Goal: Information Seeking & Learning: Learn about a topic

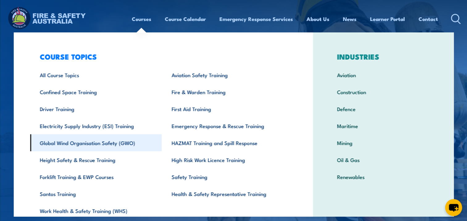
click at [68, 145] on link "Global Wind Organisation Safety (GWO)" at bounding box center [96, 142] width 132 height 17
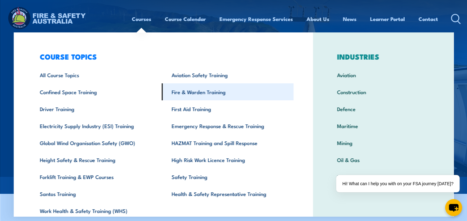
click at [187, 93] on link "Fire & Warden Training" at bounding box center [228, 91] width 132 height 17
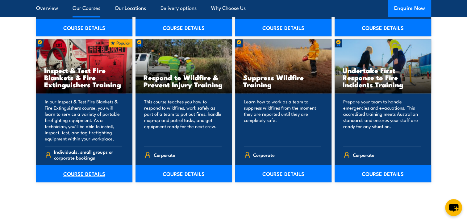
scroll to position [957, 0]
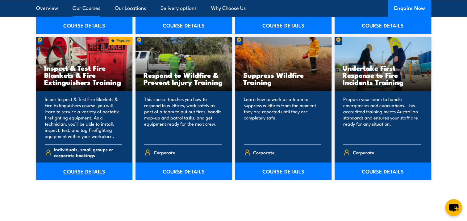
click at [82, 168] on link "COURSE DETAILS" at bounding box center [84, 170] width 97 height 17
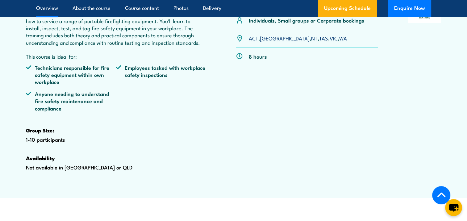
scroll to position [278, 0]
